Goal: Transaction & Acquisition: Purchase product/service

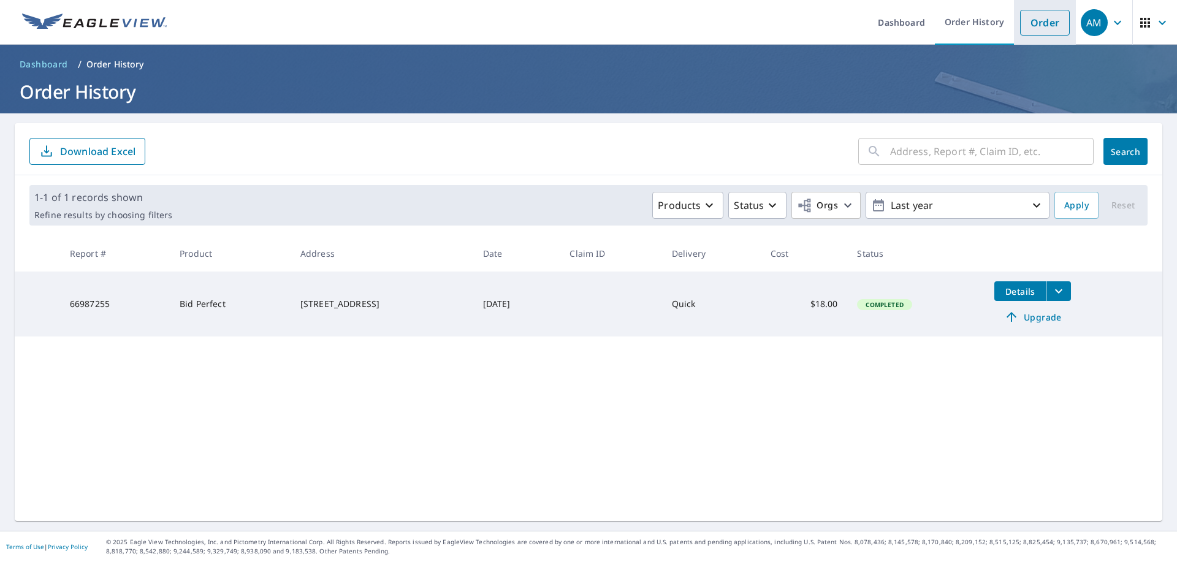
click at [1042, 21] on link "Order" at bounding box center [1045, 23] width 50 height 26
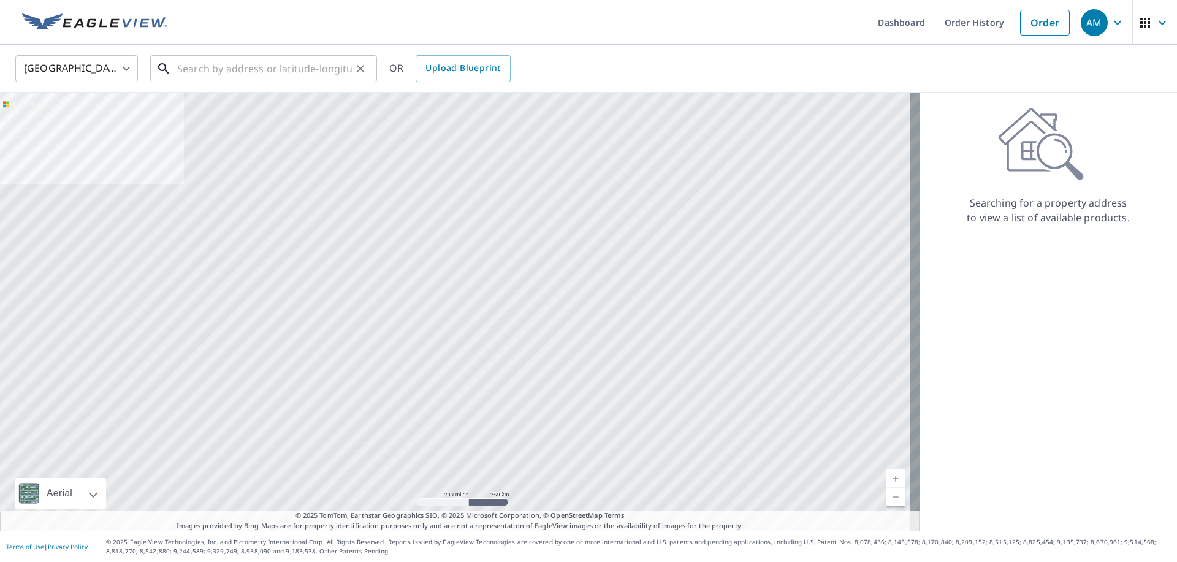
click at [256, 73] on input "text" at bounding box center [264, 69] width 175 height 34
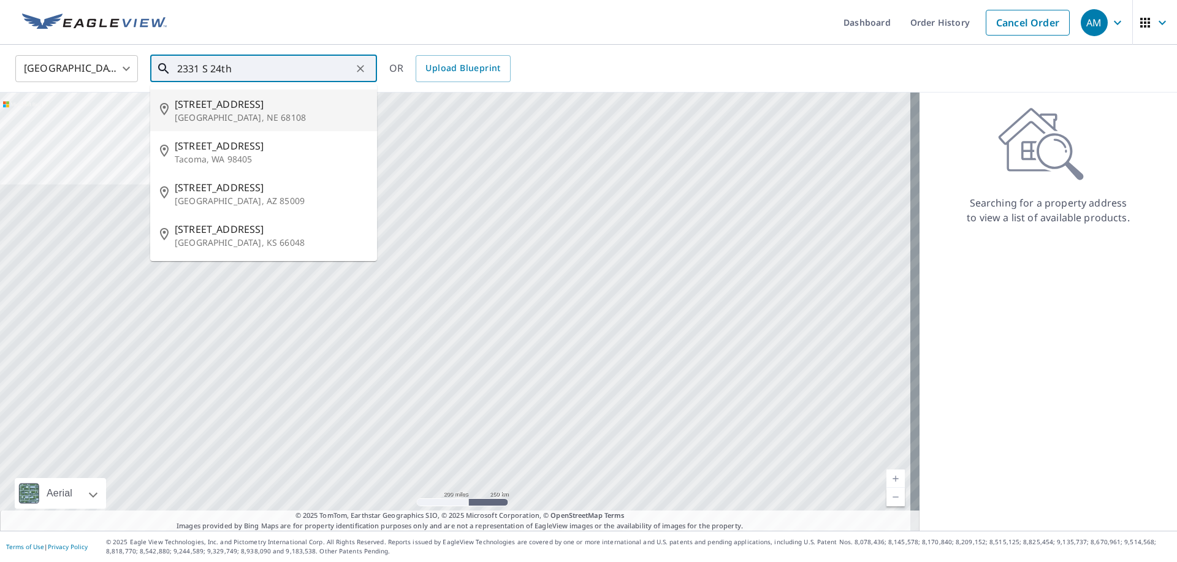
click at [248, 107] on span "2331 S 24th St" at bounding box center [271, 104] width 193 height 15
type input "2331 S 24th St Omaha, NE 68108"
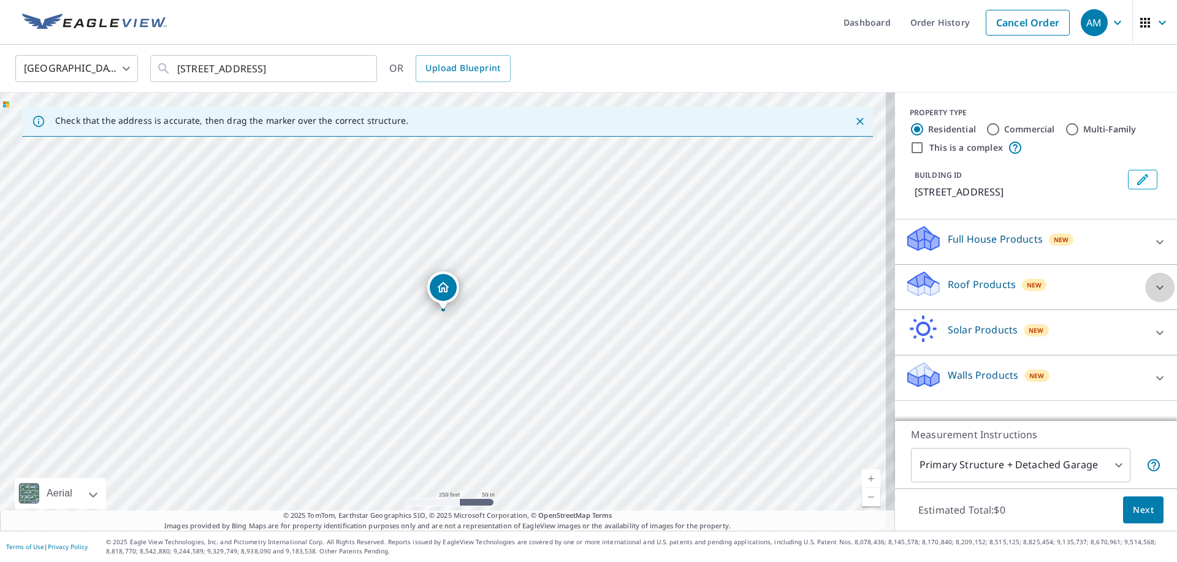
click at [1153, 285] on icon at bounding box center [1160, 287] width 15 height 15
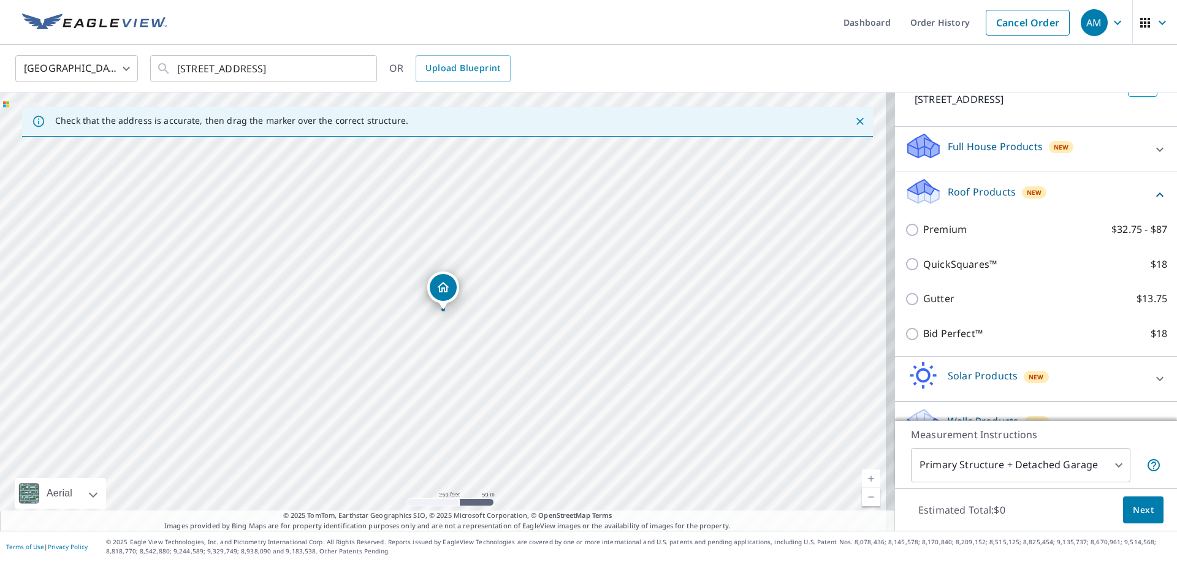
scroll to position [120, 0]
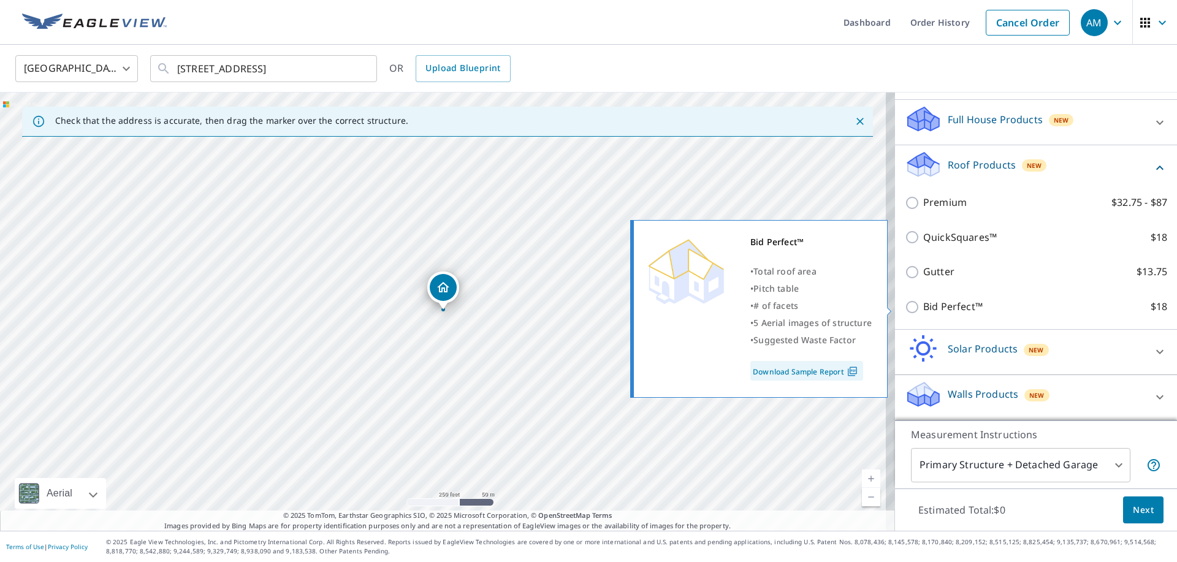
click at [928, 304] on p "Bid Perfect™" at bounding box center [953, 306] width 59 height 15
click at [924, 304] on input "Bid Perfect™ $18" at bounding box center [914, 307] width 18 height 15
checkbox input "true"
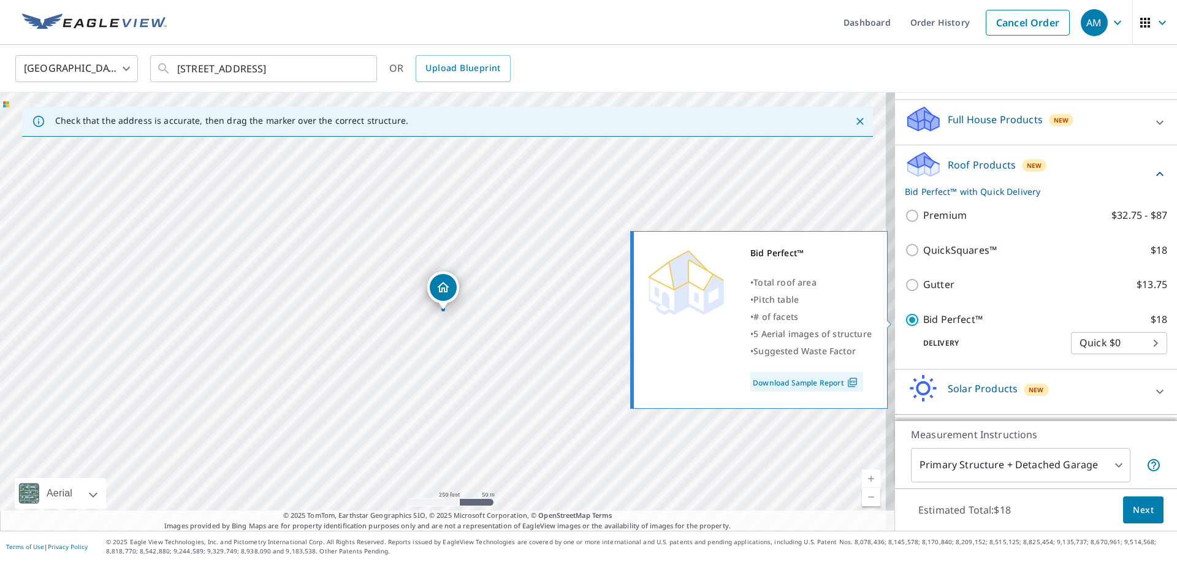
scroll to position [159, 0]
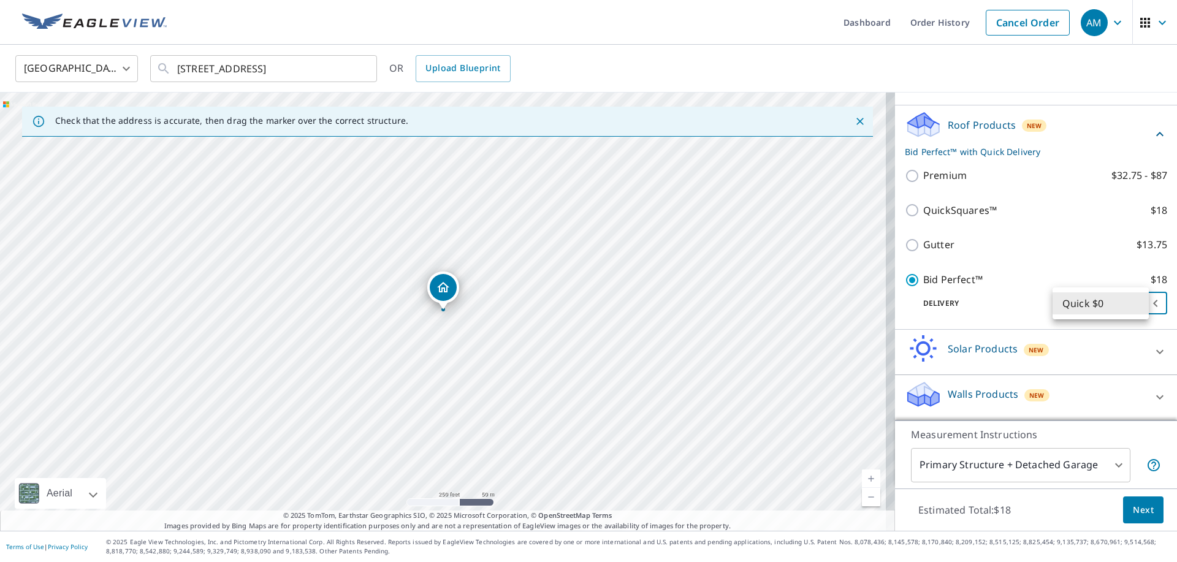
click at [1104, 305] on body "AM AM Dashboard Order History Cancel Order AM United States US ​ 2331 S 24th St…" at bounding box center [588, 281] width 1177 height 562
click at [1104, 305] on li "Quick $0" at bounding box center [1101, 304] width 96 height 22
click at [1133, 514] on span "Next" at bounding box center [1143, 510] width 21 height 15
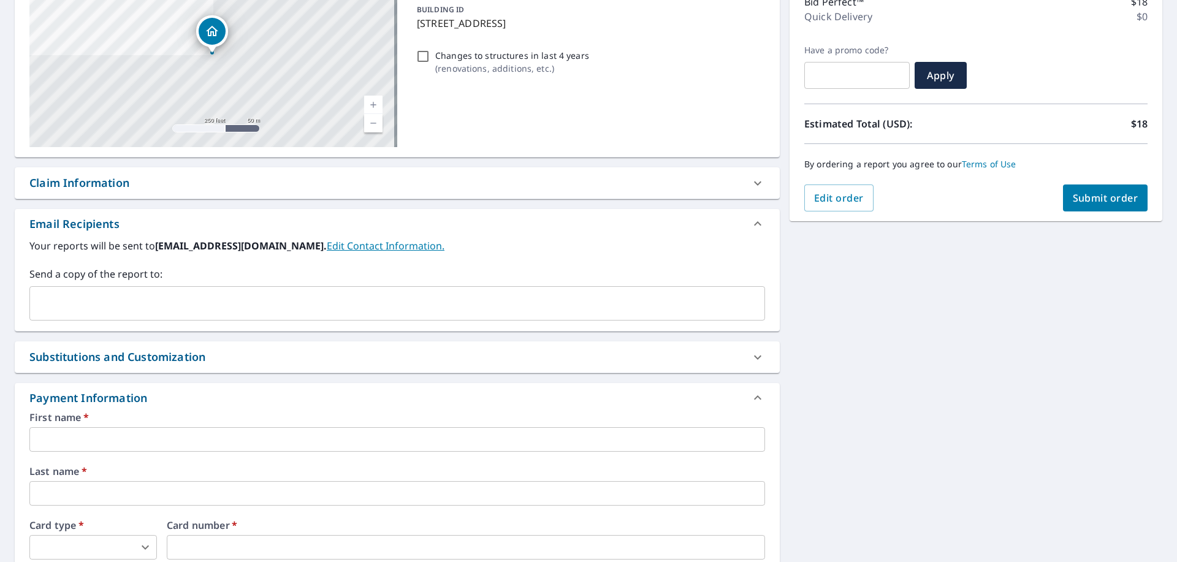
scroll to position [184, 0]
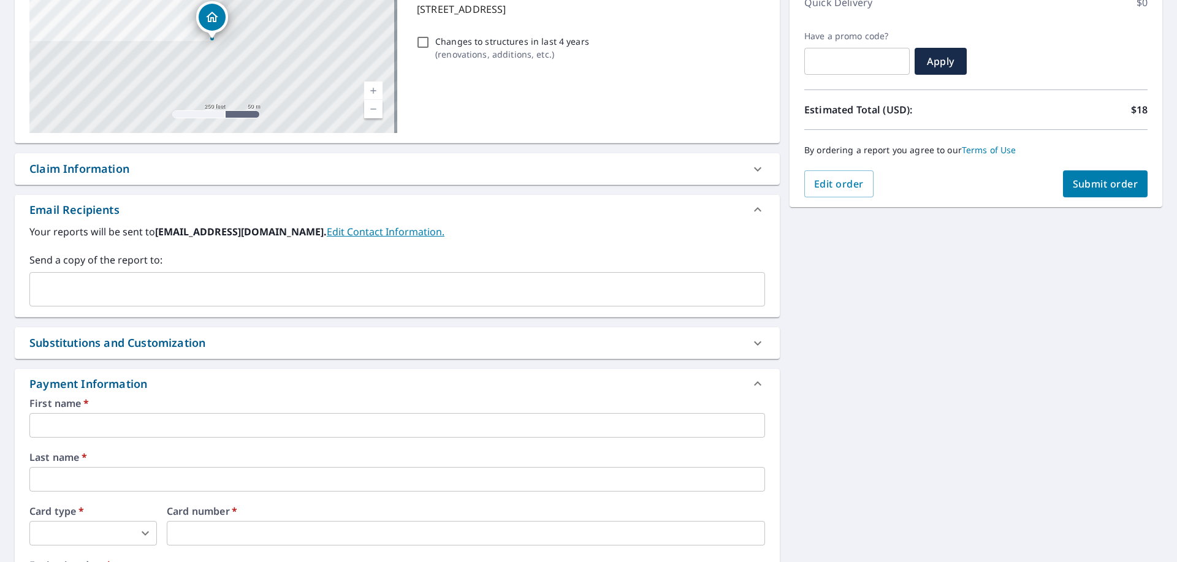
click at [414, 348] on div "Substitutions and Customization" at bounding box center [386, 343] width 714 height 17
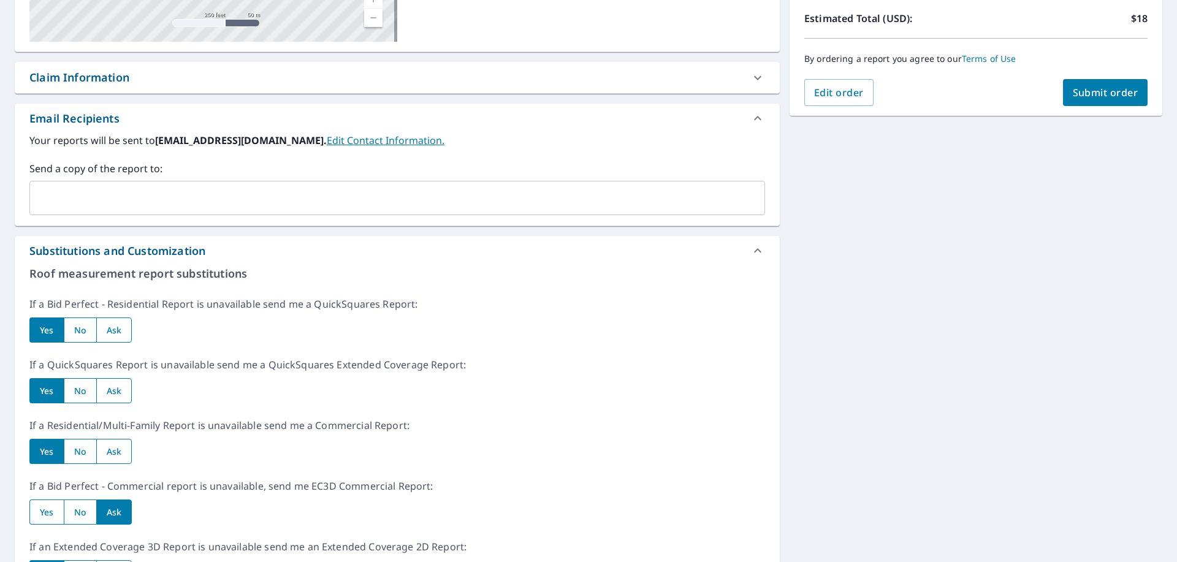
scroll to position [307, 0]
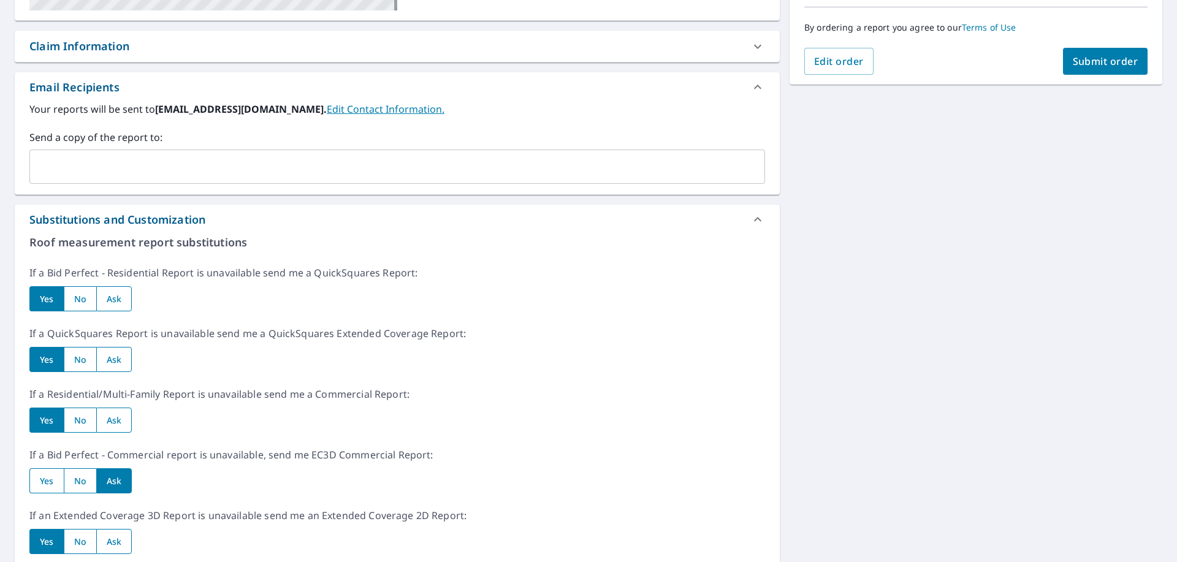
click at [325, 231] on div "Substitutions and Customization" at bounding box center [397, 219] width 765 height 29
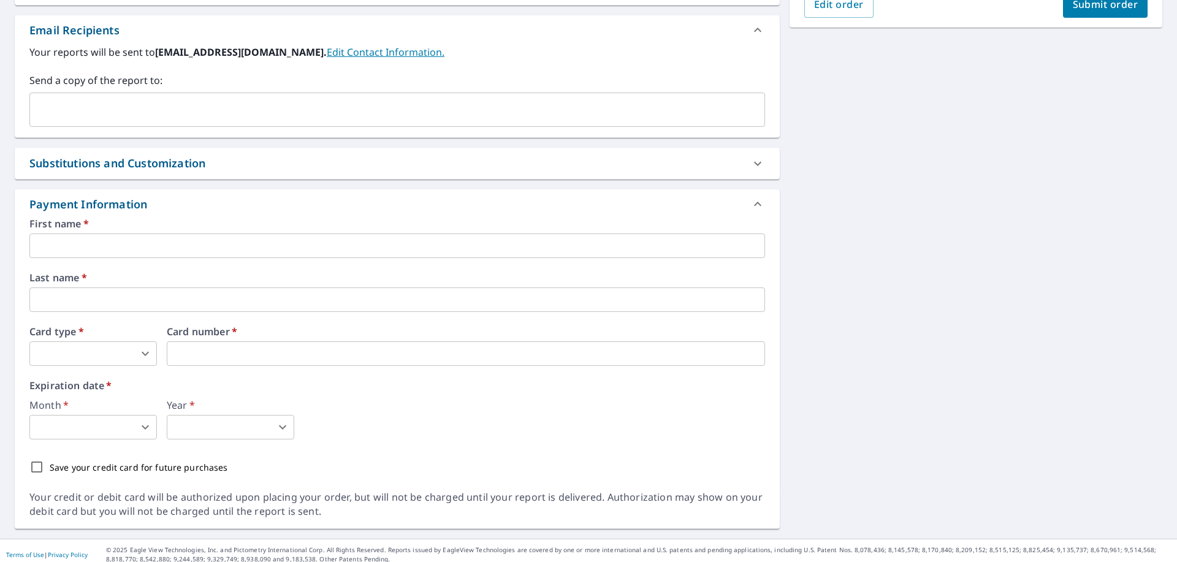
scroll to position [368, 0]
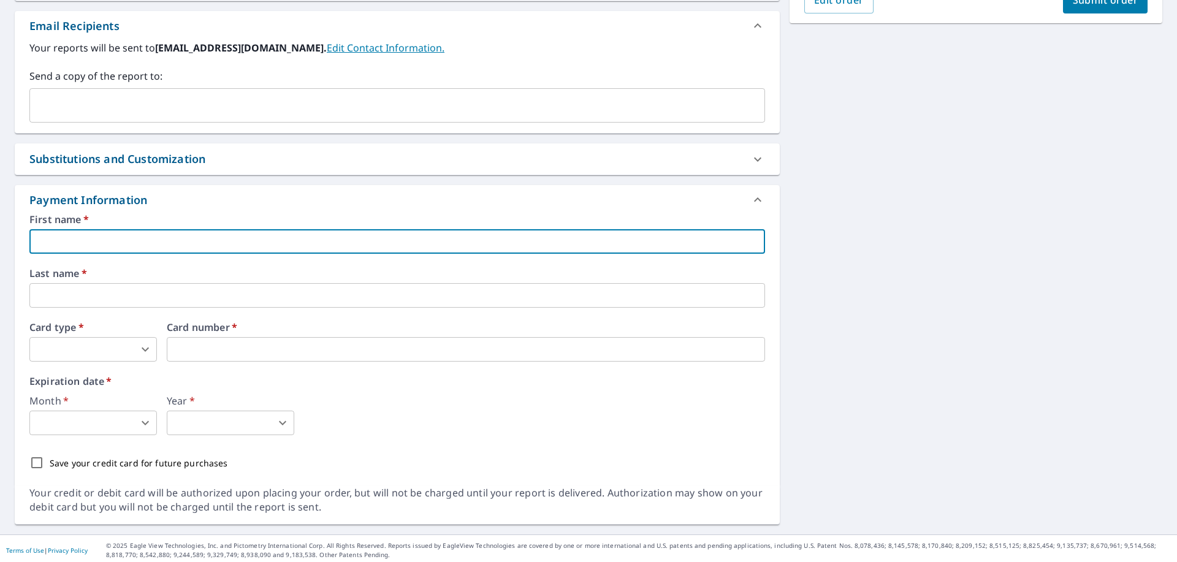
click at [132, 242] on input "text" at bounding box center [397, 241] width 736 height 25
type input "Andrew"
click at [86, 289] on input "text" at bounding box center [397, 295] width 736 height 25
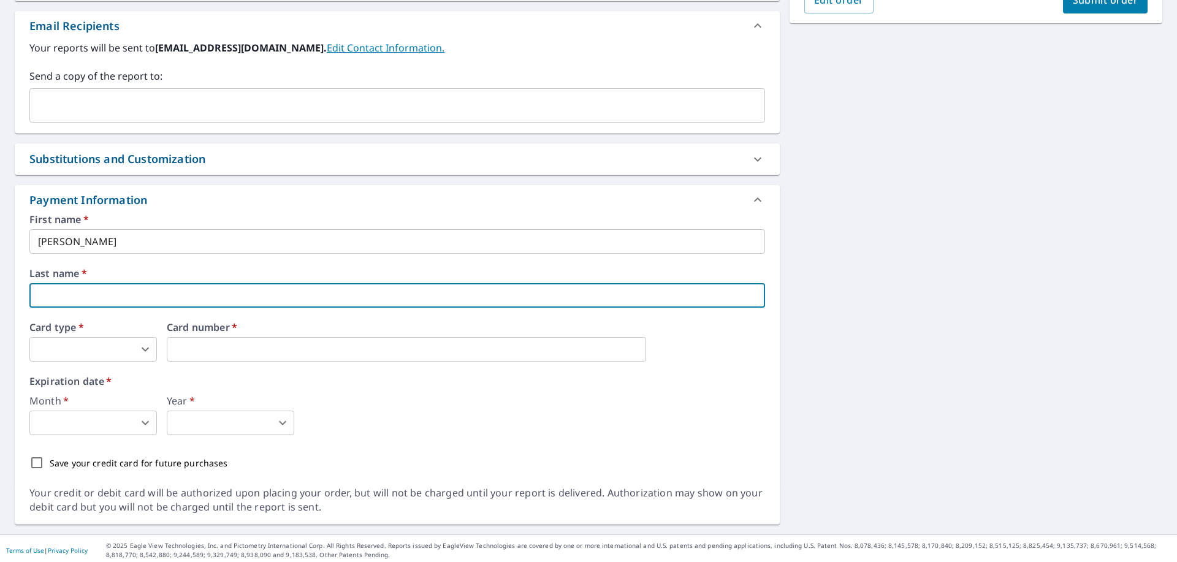
type input "McKinney"
click at [75, 346] on body "AM AM Dashboard Order History Cancel Order AM Dashboard / Finalize Order Finali…" at bounding box center [588, 281] width 1177 height 562
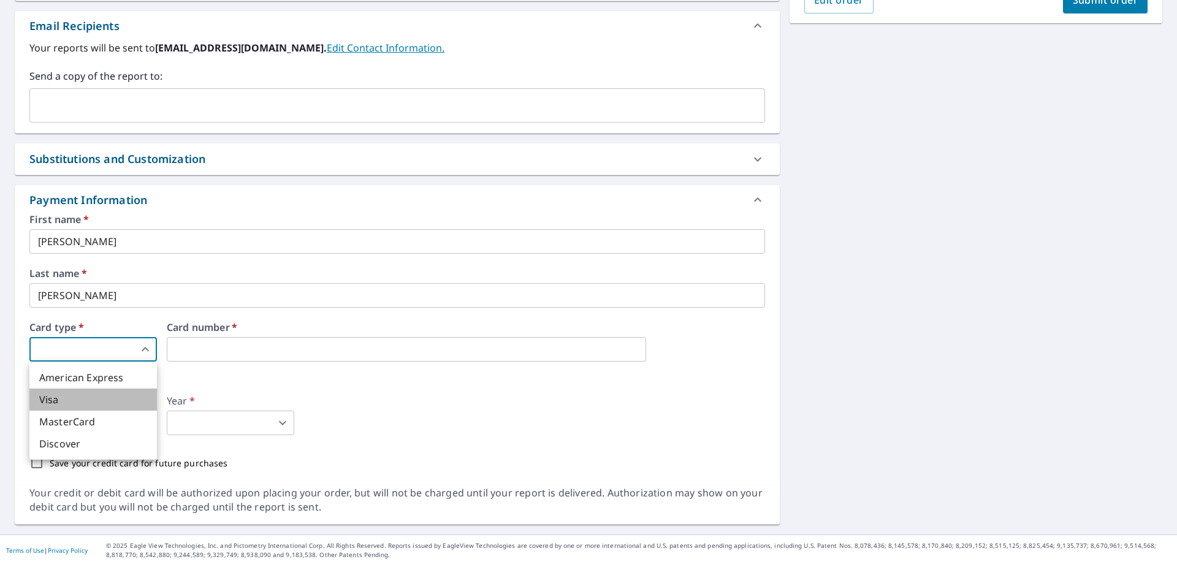
click at [61, 399] on li "Visa" at bounding box center [93, 400] width 128 height 22
type input "2"
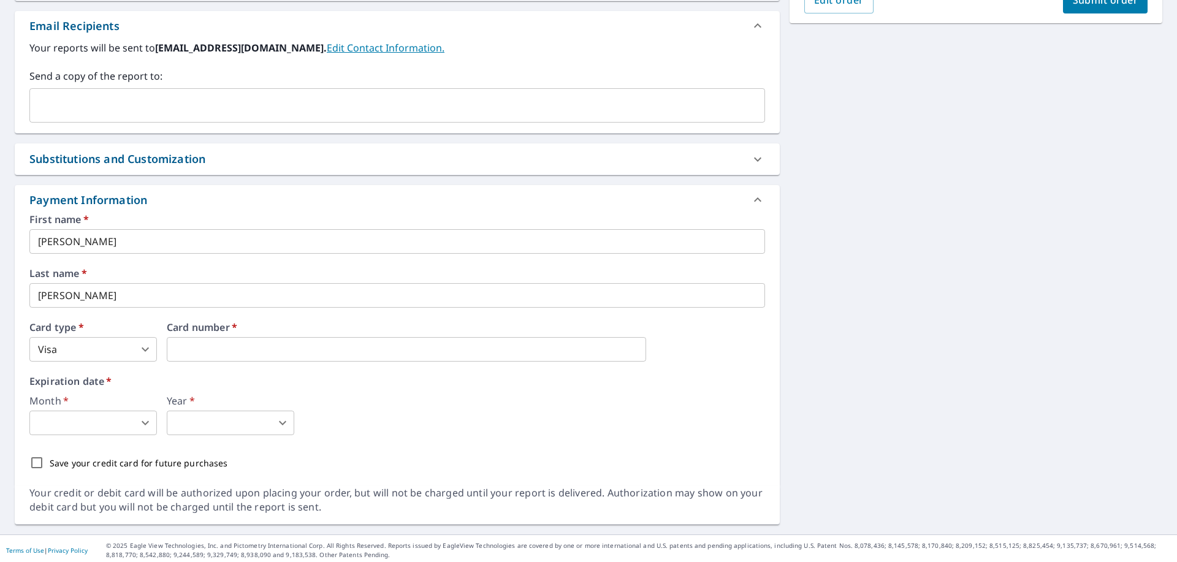
click at [103, 427] on body "AM AM Dashboard Order History Cancel Order AM Dashboard / Finalize Order Finali…" at bounding box center [588, 281] width 1177 height 562
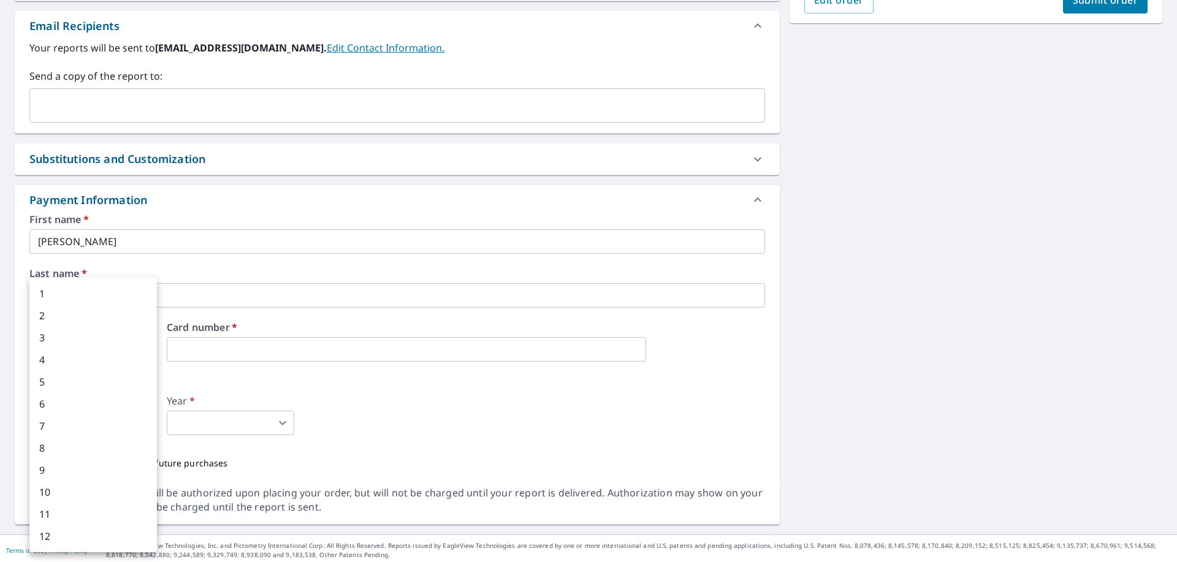
click at [58, 476] on li "9" at bounding box center [93, 470] width 128 height 22
type input "9"
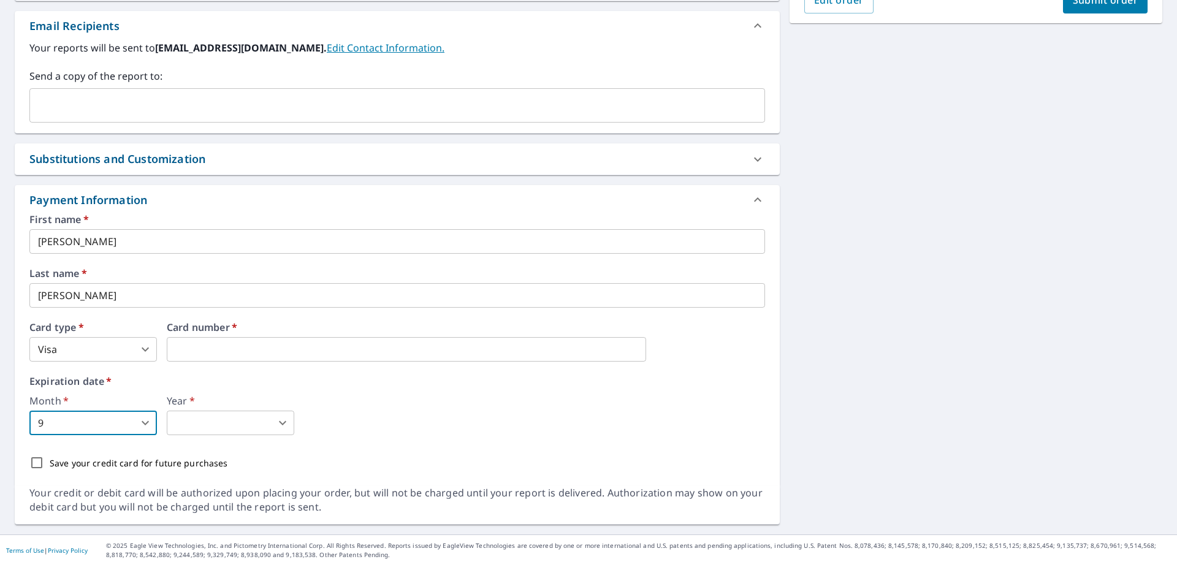
click at [186, 422] on body "AM AM Dashboard Order History Cancel Order AM Dashboard / Finalize Order Finali…" at bounding box center [588, 281] width 1177 height 562
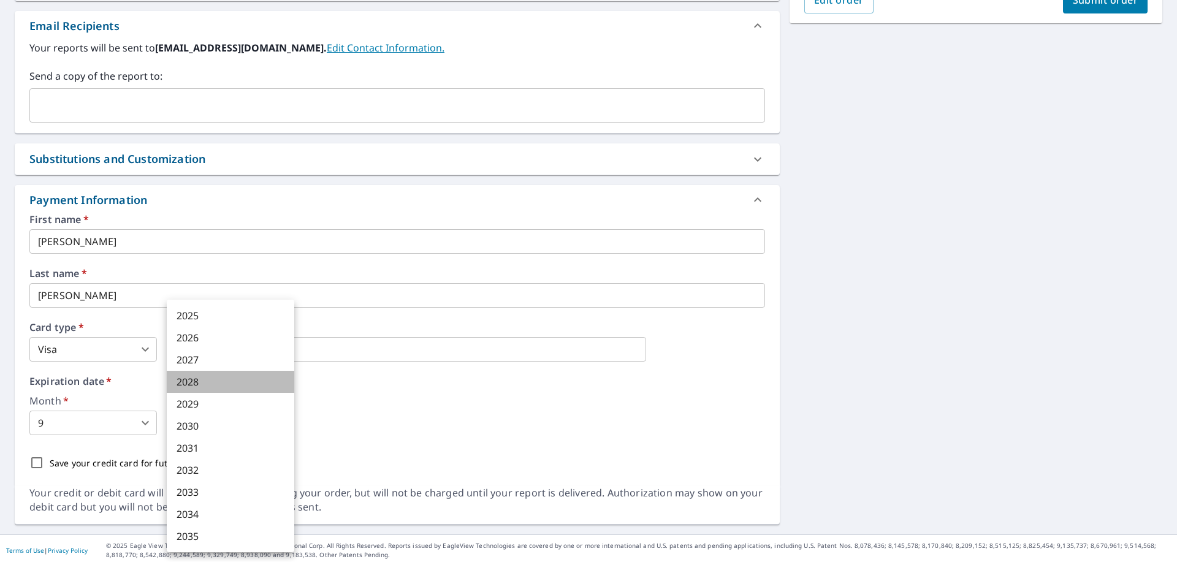
click at [199, 383] on li "2028" at bounding box center [231, 382] width 128 height 22
type input "2028"
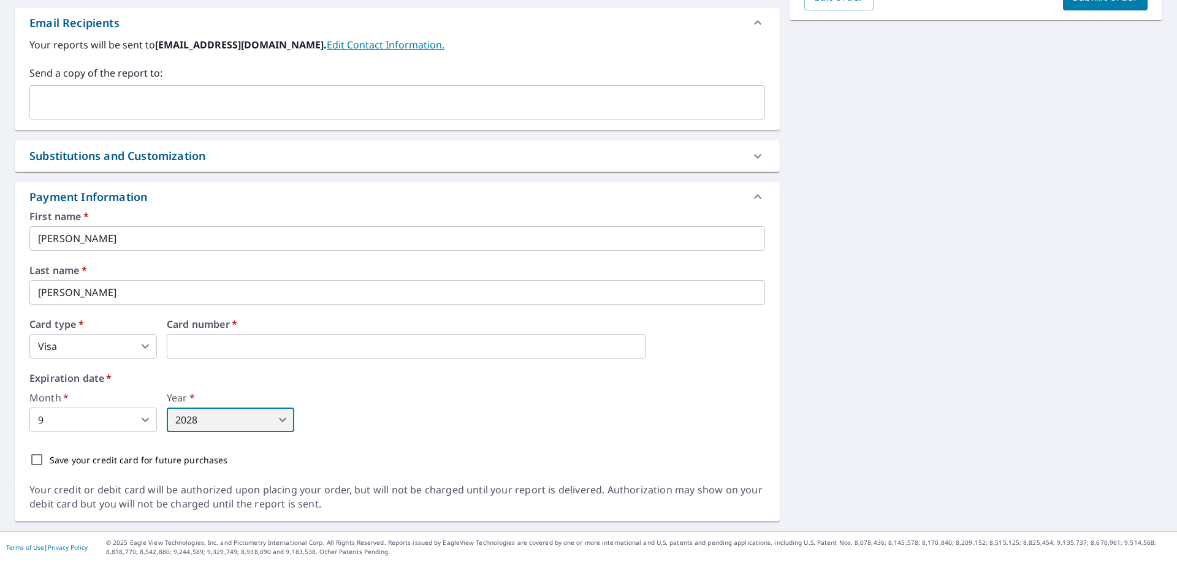
scroll to position [372, 0]
click at [33, 456] on input "Save your credit card for future purchases" at bounding box center [37, 459] width 26 height 26
checkbox input "true"
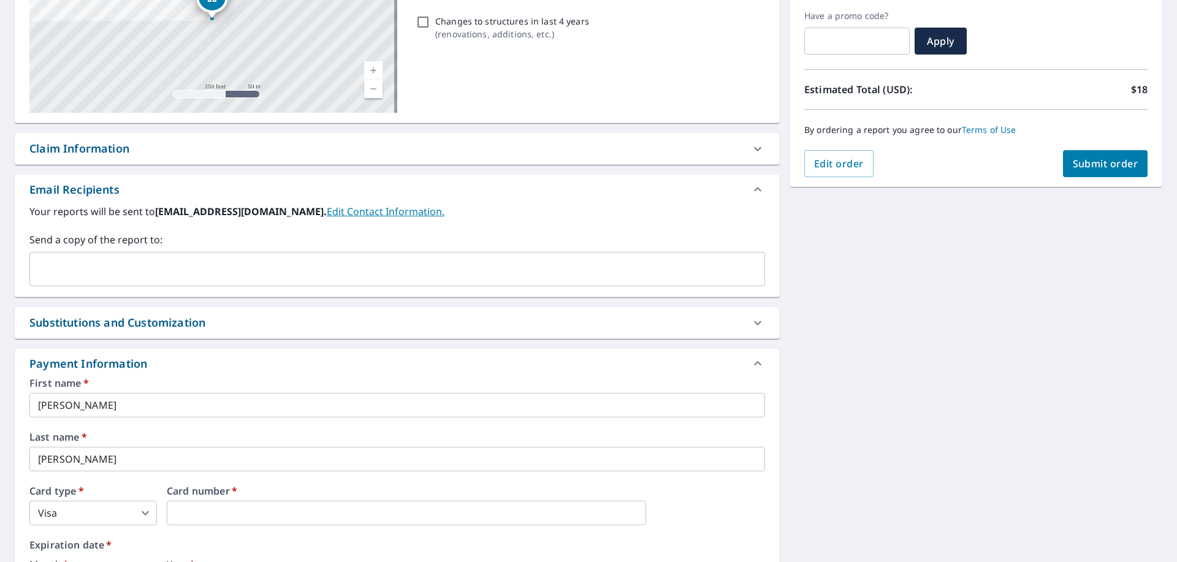
scroll to position [4, 0]
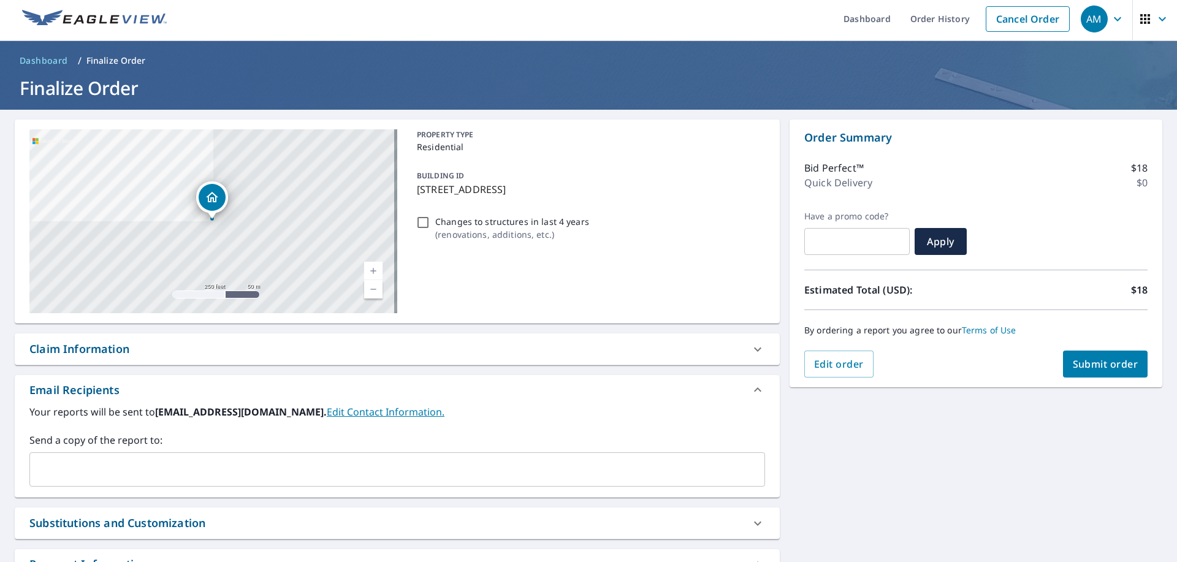
click at [1092, 359] on span "Submit order" at bounding box center [1106, 364] width 66 height 13
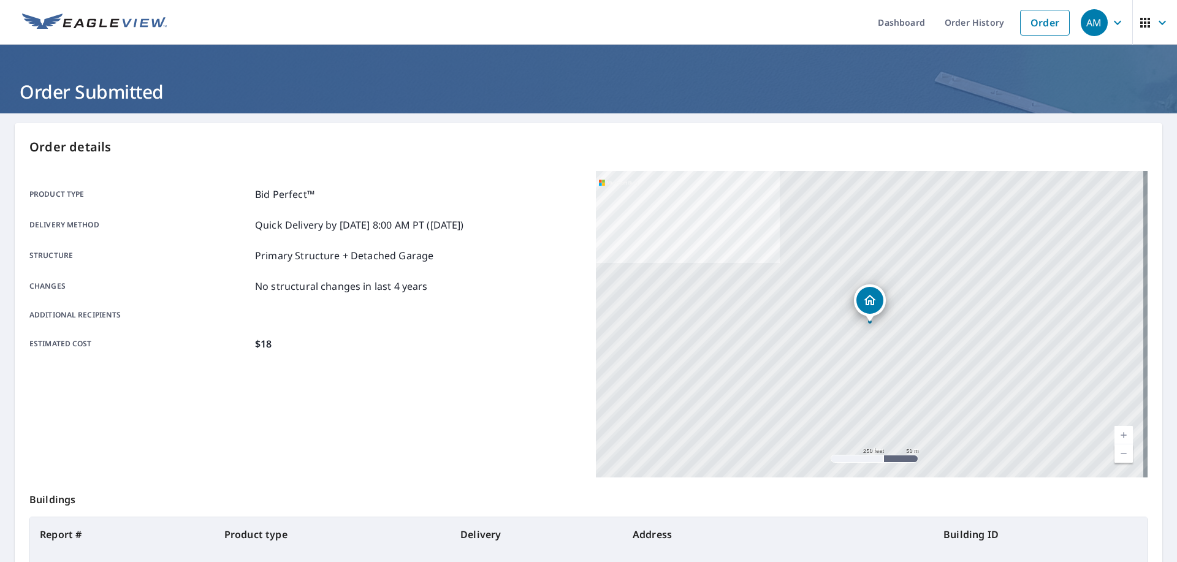
click at [105, 22] on img at bounding box center [94, 22] width 145 height 18
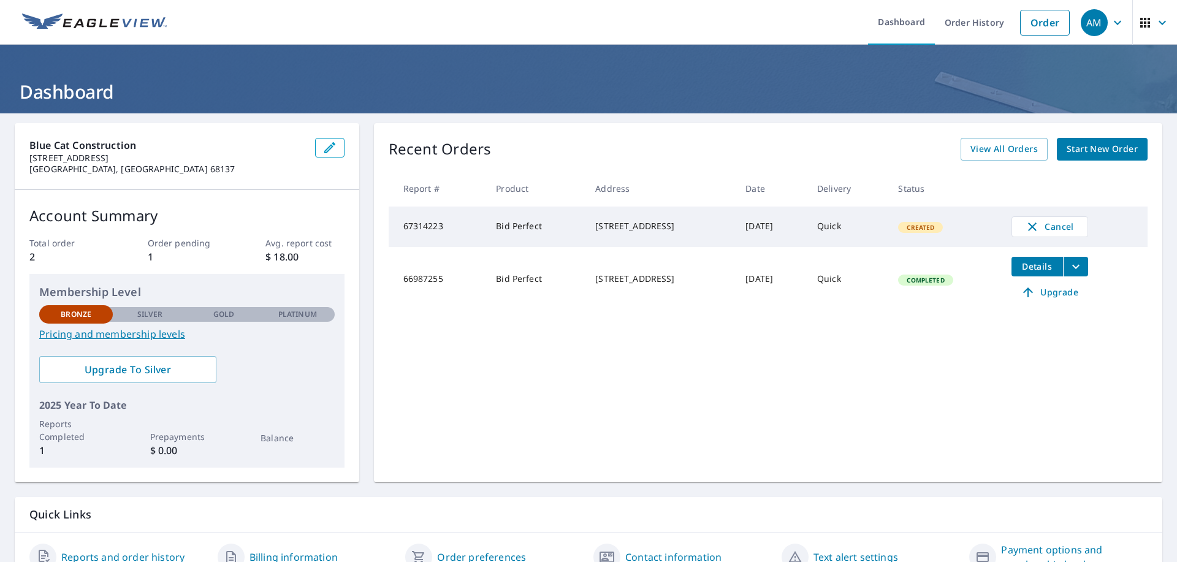
click at [637, 226] on div "[STREET_ADDRESS]" at bounding box center [660, 226] width 131 height 12
click at [405, 224] on td "67314223" at bounding box center [438, 227] width 98 height 40
click at [586, 225] on td "[STREET_ADDRESS]" at bounding box center [661, 227] width 150 height 40
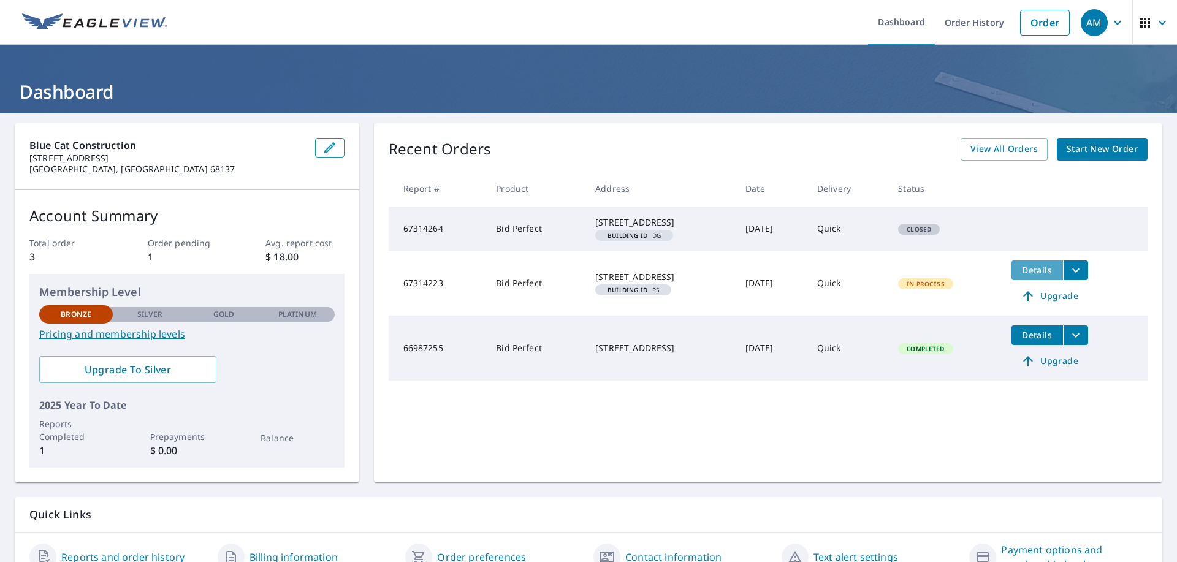
click at [1038, 276] on span "Details" at bounding box center [1037, 270] width 37 height 12
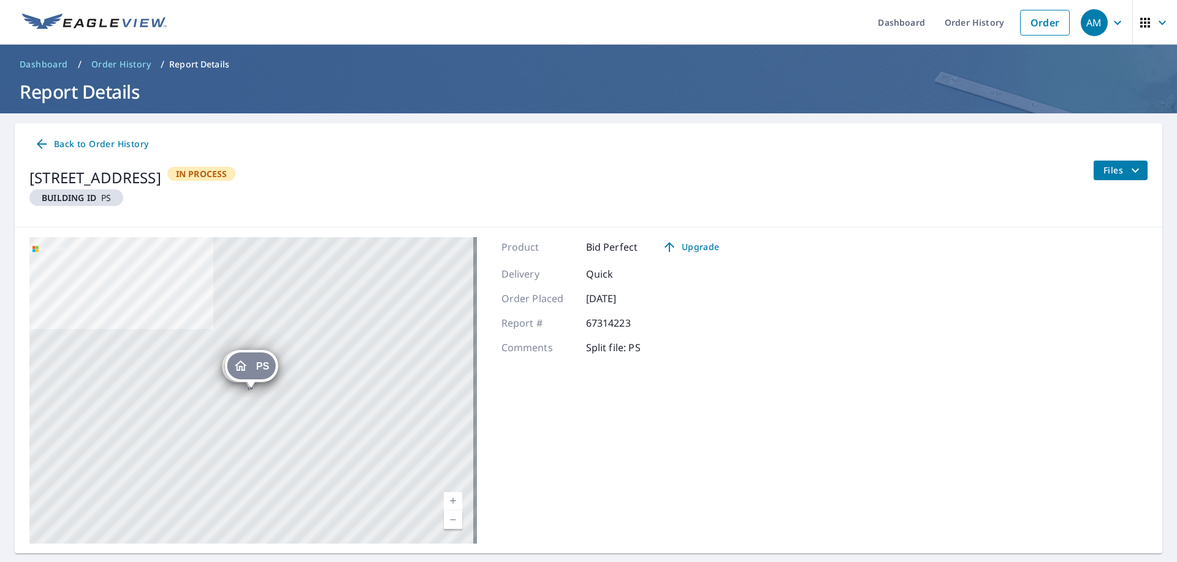
scroll to position [33, 0]
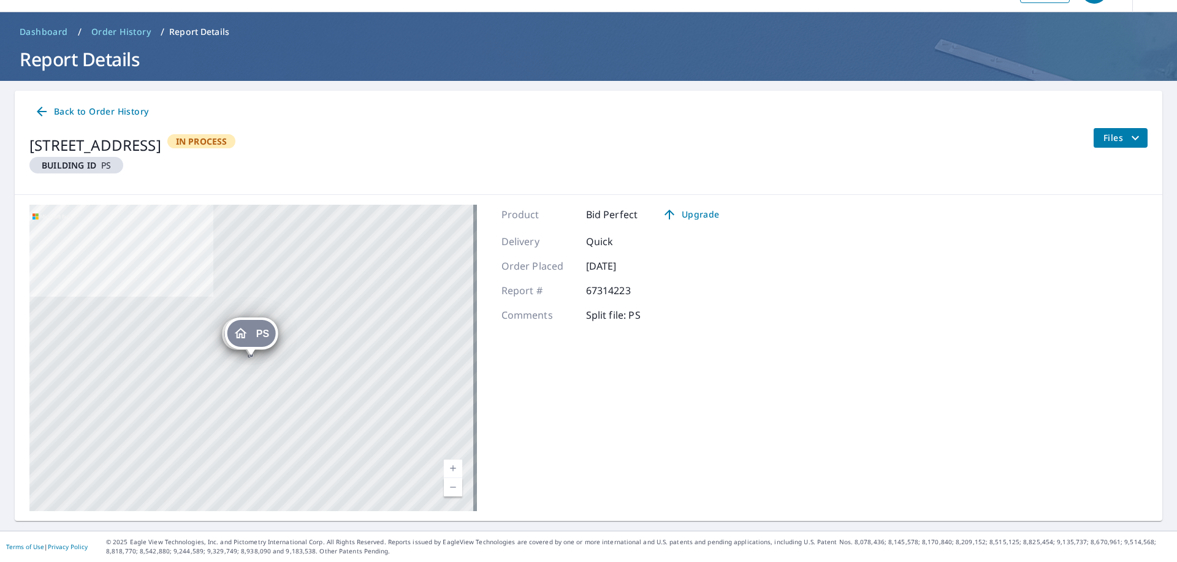
click at [1111, 138] on span "Files" at bounding box center [1123, 138] width 39 height 15
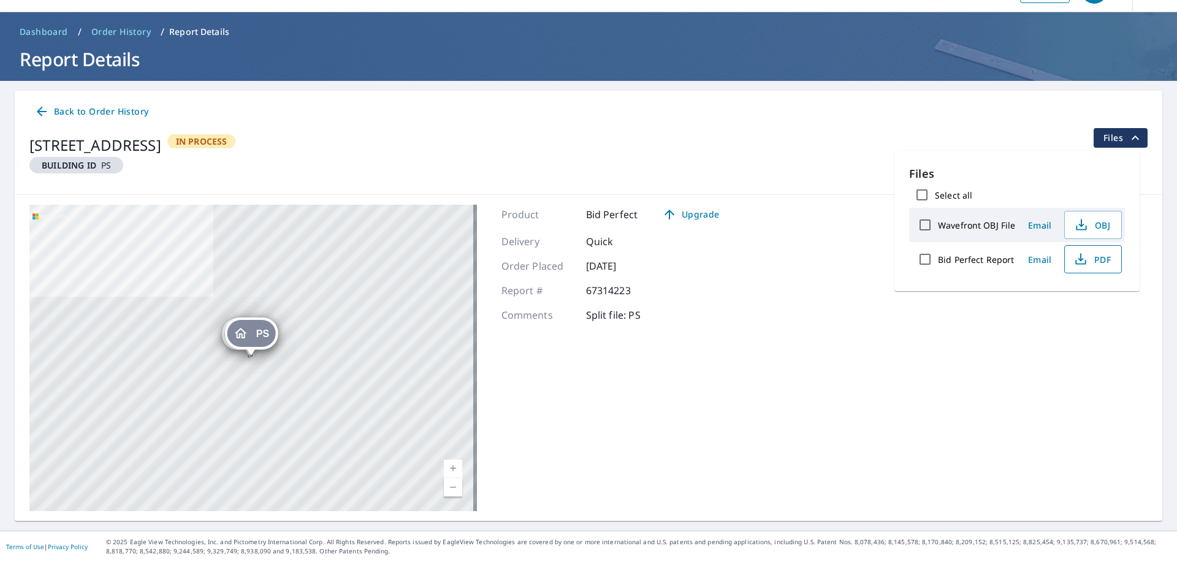
click at [1092, 259] on span "PDF" at bounding box center [1092, 259] width 39 height 15
